Goal: Communication & Community: Ask a question

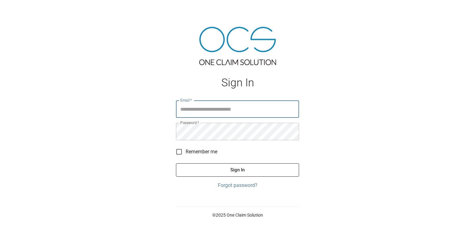
click at [221, 111] on input "Email   *" at bounding box center [237, 108] width 123 height 17
type input "**********"
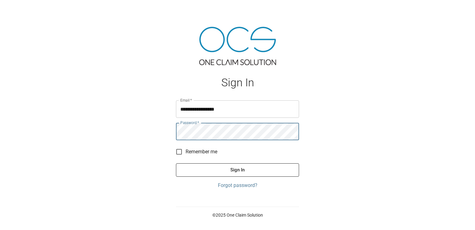
click at [176, 163] on button "Sign In" at bounding box center [237, 169] width 123 height 13
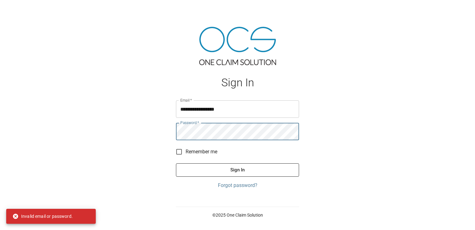
click at [82, 124] on div "**********" at bounding box center [237, 115] width 475 height 230
click at [176, 163] on button "Sign In" at bounding box center [237, 169] width 123 height 13
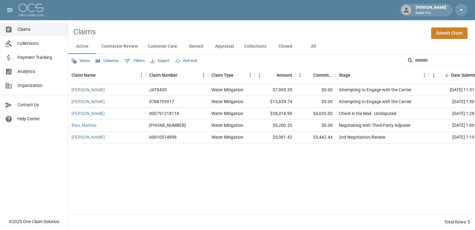
click at [119, 47] on button "Contractor Review" at bounding box center [119, 46] width 46 height 15
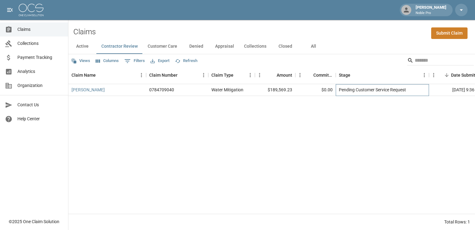
click at [360, 91] on div "Pending Customer Service Request" at bounding box center [372, 89] width 67 height 6
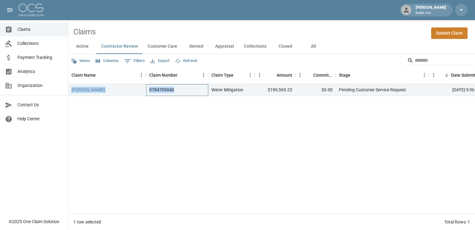
drag, startPoint x: 174, startPoint y: 90, endPoint x: 133, endPoint y: 96, distance: 40.9
click at [133, 96] on div "[PERSON_NAME] 0784709040 Water Mitigation $189,569.23 $0.00 Pending Customer Se…" at bounding box center [359, 148] width 582 height 129
drag, startPoint x: 133, startPoint y: 96, endPoint x: 182, endPoint y: 86, distance: 49.5
click at [184, 86] on div "0784709040" at bounding box center [177, 90] width 62 height 12
click at [180, 92] on div "0784709040" at bounding box center [177, 90] width 62 height 12
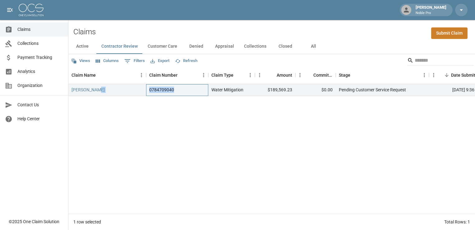
drag, startPoint x: 177, startPoint y: 88, endPoint x: 140, endPoint y: 91, distance: 37.2
click at [140, 91] on div "[PERSON_NAME] 0784709040 Water Mitigation $189,569.23 $0.00 Pending Customer Se…" at bounding box center [359, 90] width 582 height 12
copy div "0784709040"
click at [366, 92] on div "Pending Customer Service Request" at bounding box center [372, 89] width 67 height 6
click at [302, 88] on div "$0.00" at bounding box center [316, 90] width 40 height 12
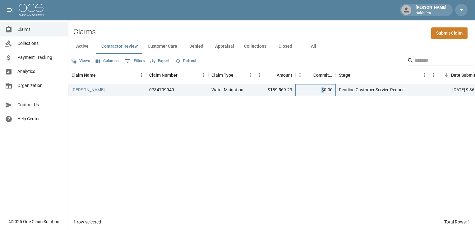
click at [302, 88] on div "$0.00" at bounding box center [316, 90] width 40 height 12
click at [97, 88] on div "[PERSON_NAME]" at bounding box center [107, 90] width 78 height 12
click at [357, 91] on div "Pending Customer Service Request" at bounding box center [372, 89] width 67 height 6
click at [83, 93] on link "[PERSON_NAME]" at bounding box center [88, 89] width 33 height 6
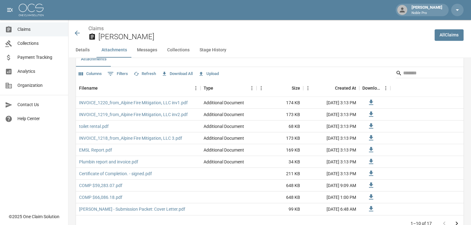
scroll to position [436, 0]
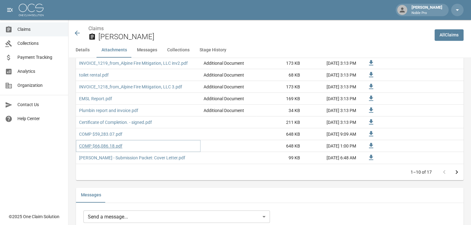
click at [104, 143] on link "COMP $66,086.18.pdf" at bounding box center [100, 146] width 43 height 6
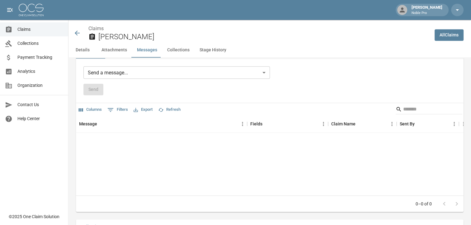
scroll to position [546, 0]
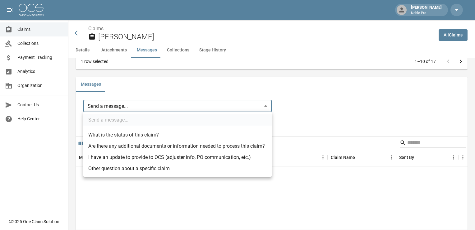
click at [147, 136] on li "What is the status of this claim?" at bounding box center [177, 134] width 189 height 11
type input "**********"
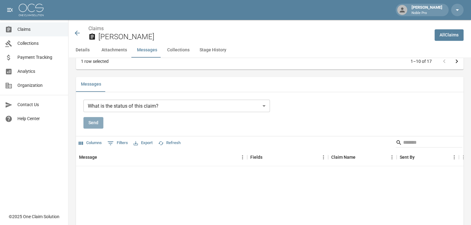
click at [93, 122] on button "Send" at bounding box center [93, 123] width 20 height 12
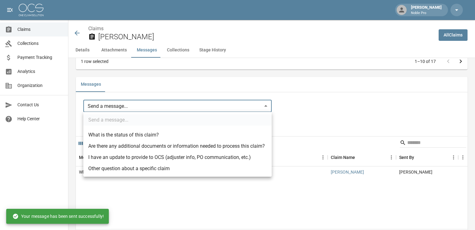
click at [148, 173] on li "Other question about a specific claim" at bounding box center [177, 168] width 189 height 11
type input "**********"
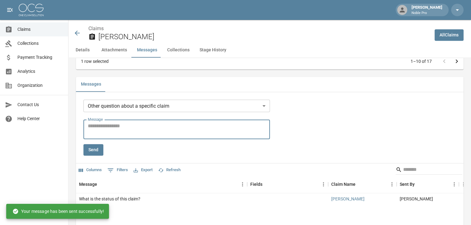
click at [136, 125] on textarea "Message" at bounding box center [177, 129] width 178 height 14
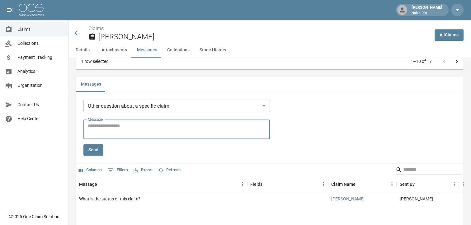
type textarea "*"
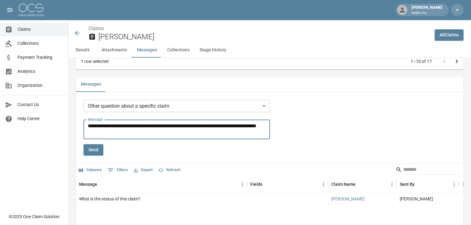
type textarea "**********"
click at [100, 149] on button "Send" at bounding box center [93, 150] width 20 height 12
